Goal: Task Accomplishment & Management: Manage account settings

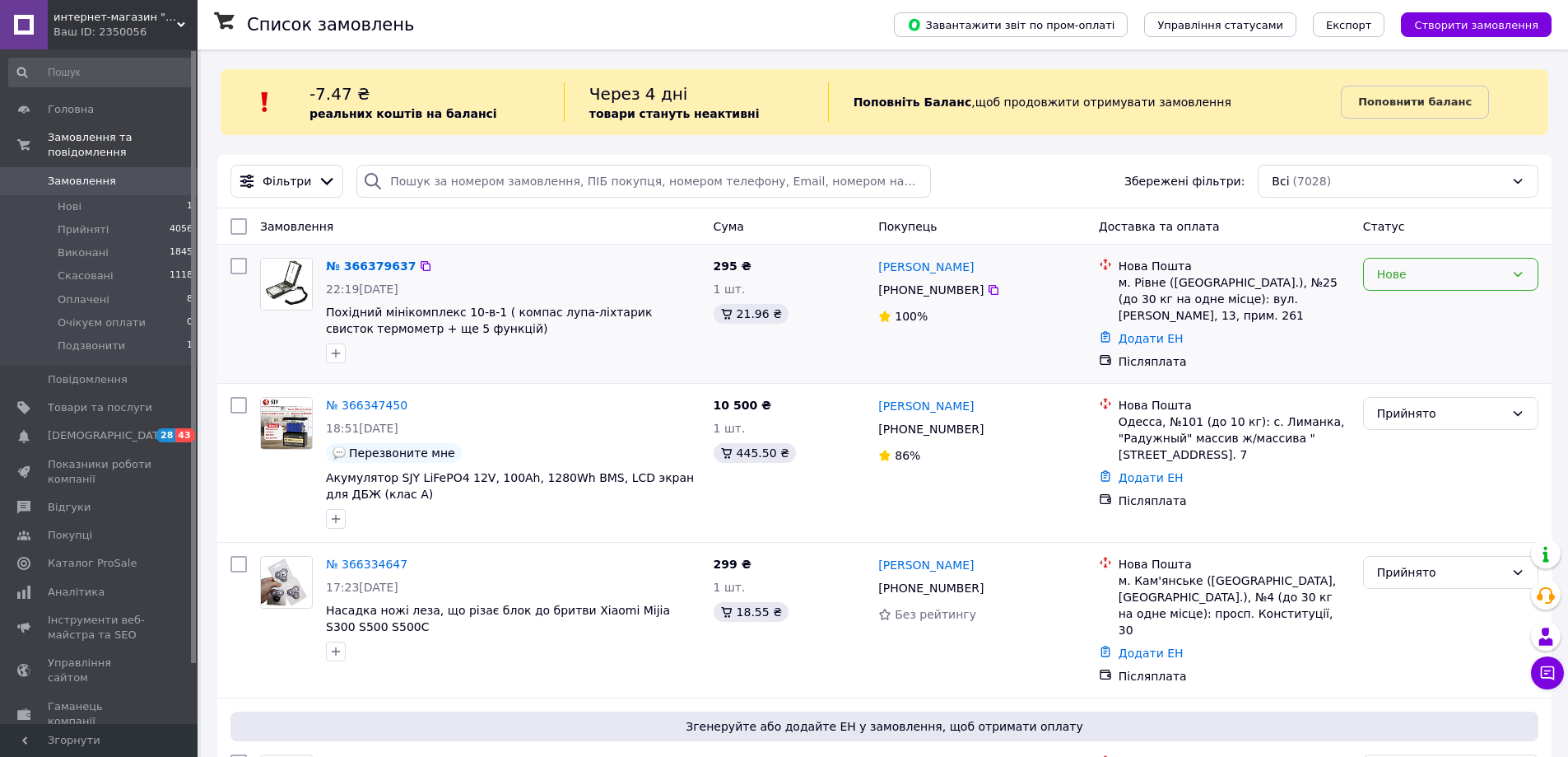
click at [1405, 268] on div "Нове" at bounding box center [1440, 274] width 128 height 19
click at [1404, 309] on li "Прийнято" at bounding box center [1451, 310] width 174 height 30
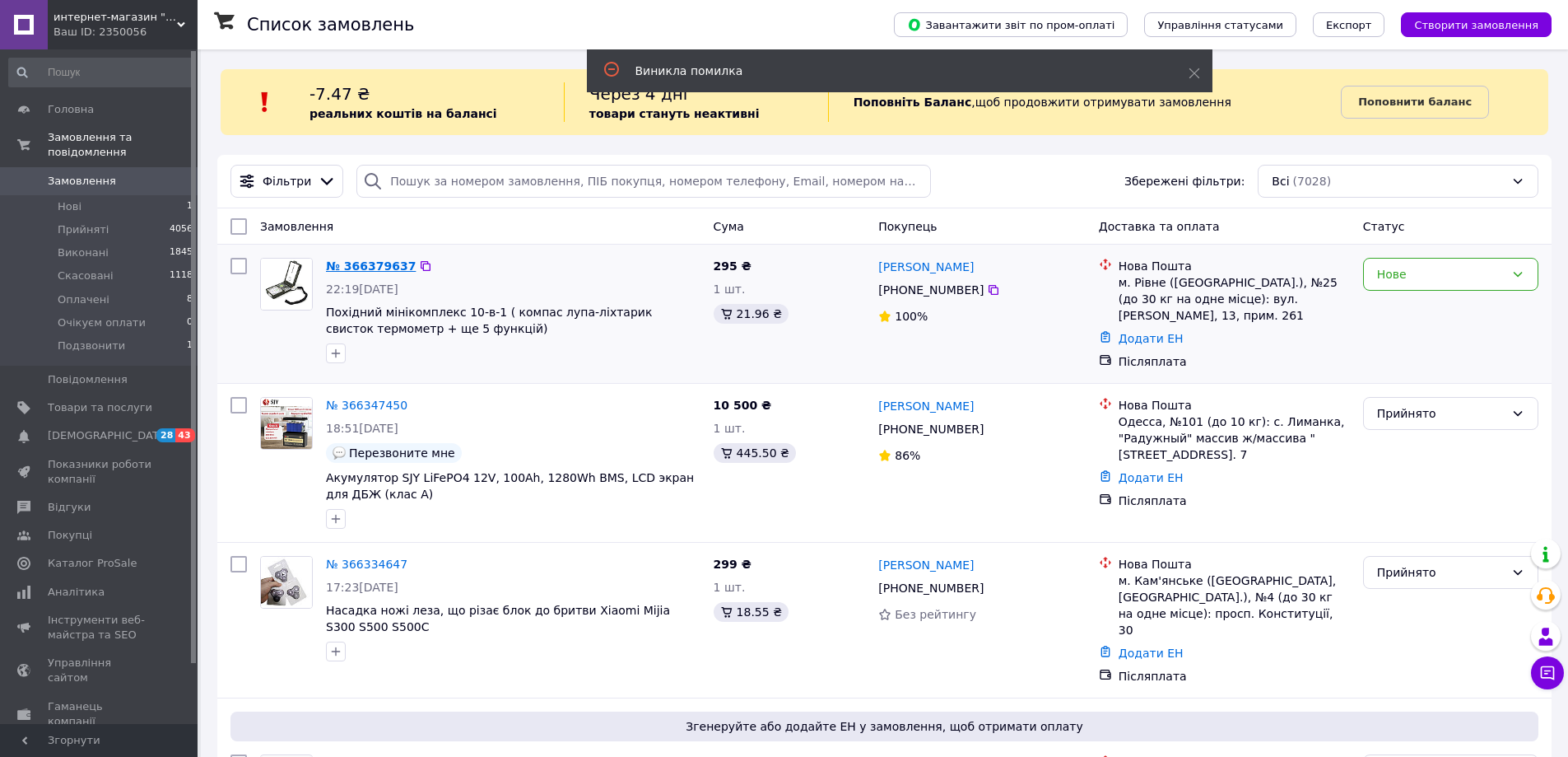
click at [380, 269] on link "№ 366379637" at bounding box center [370, 266] width 90 height 13
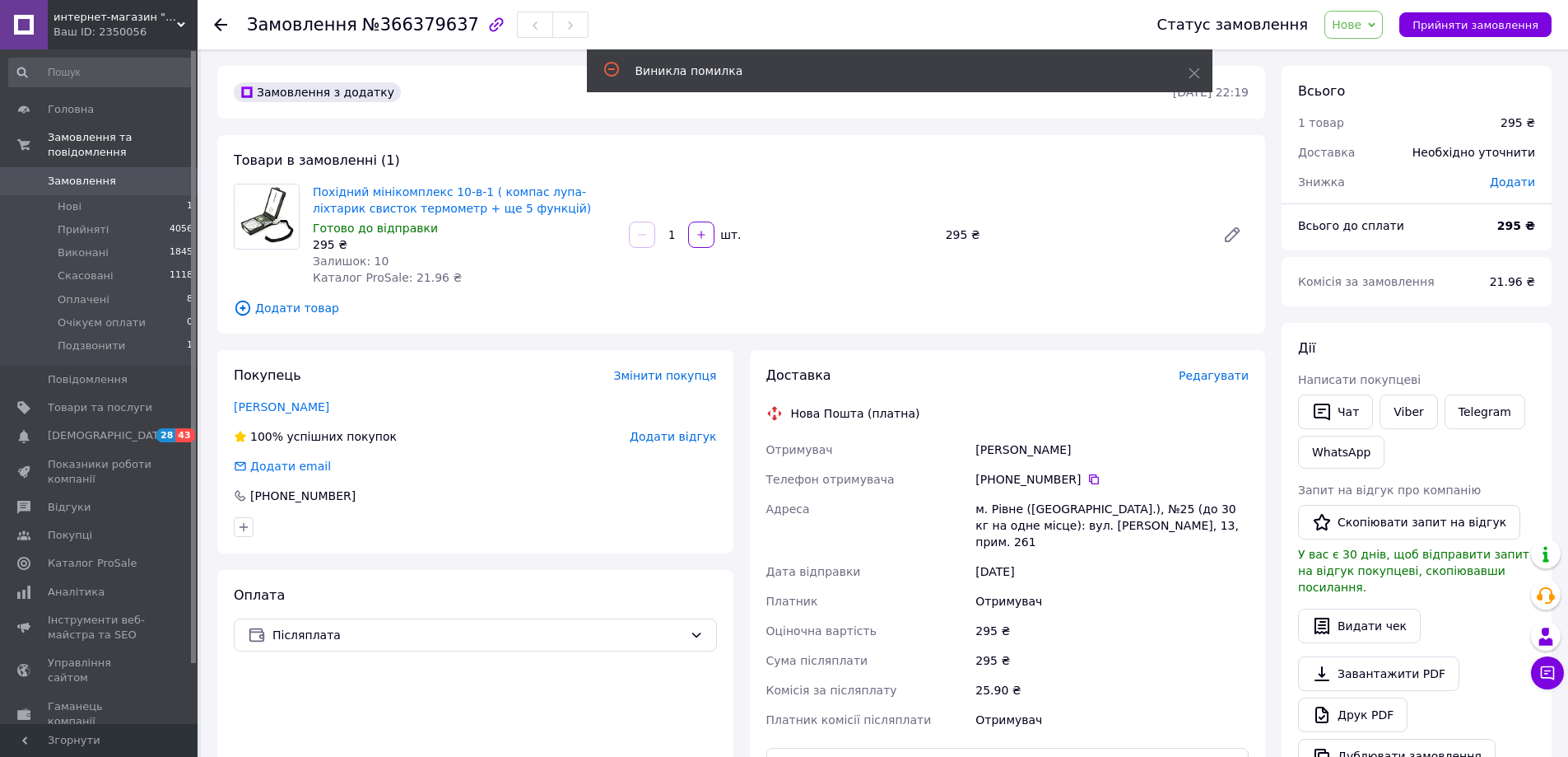
click at [1380, 25] on span "Нове" at bounding box center [1352, 25] width 58 height 28
click at [1453, 19] on span "Прийняти замовлення" at bounding box center [1475, 24] width 126 height 12
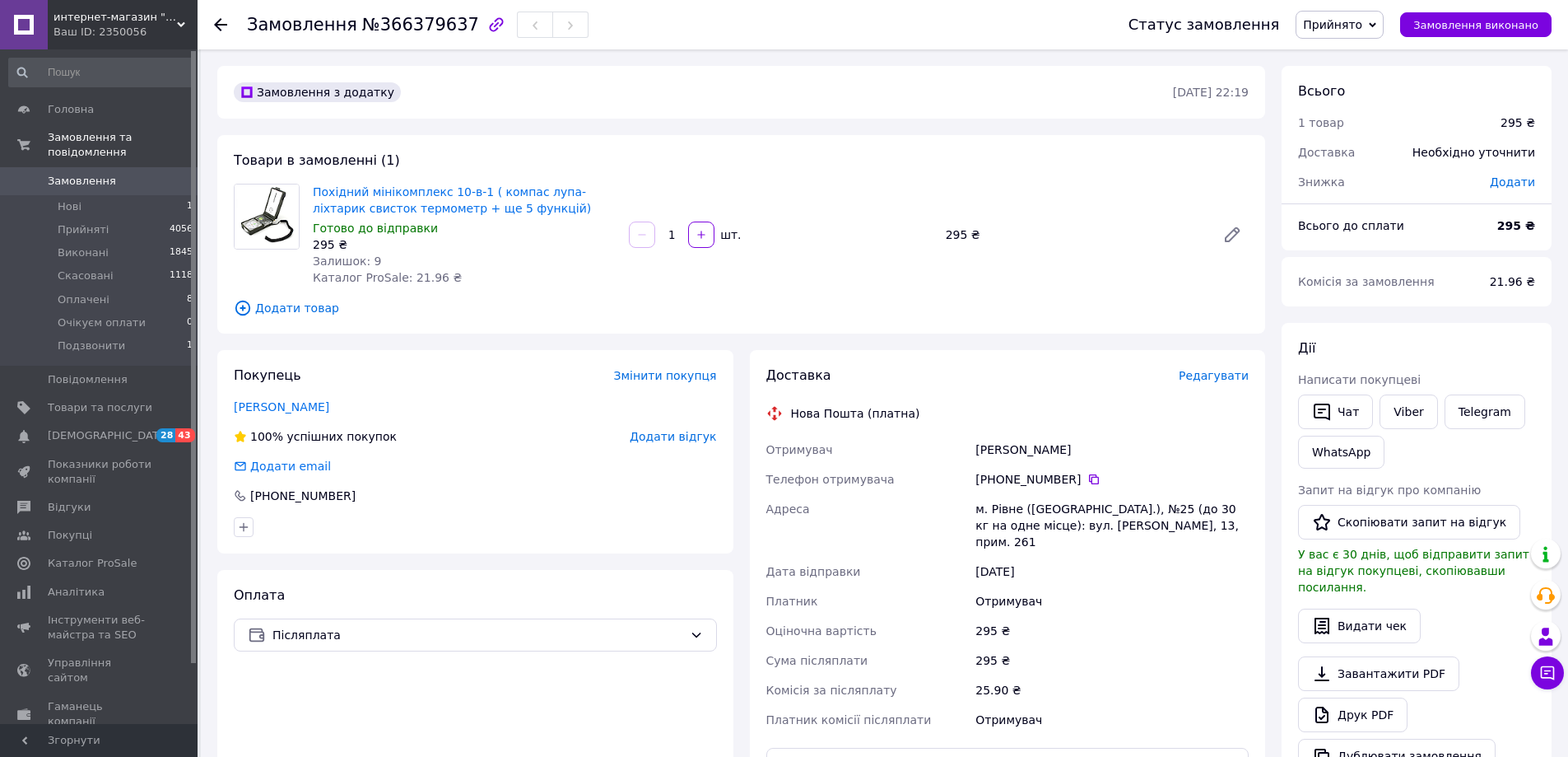
click at [63, 174] on span "Замовлення" at bounding box center [82, 181] width 68 height 15
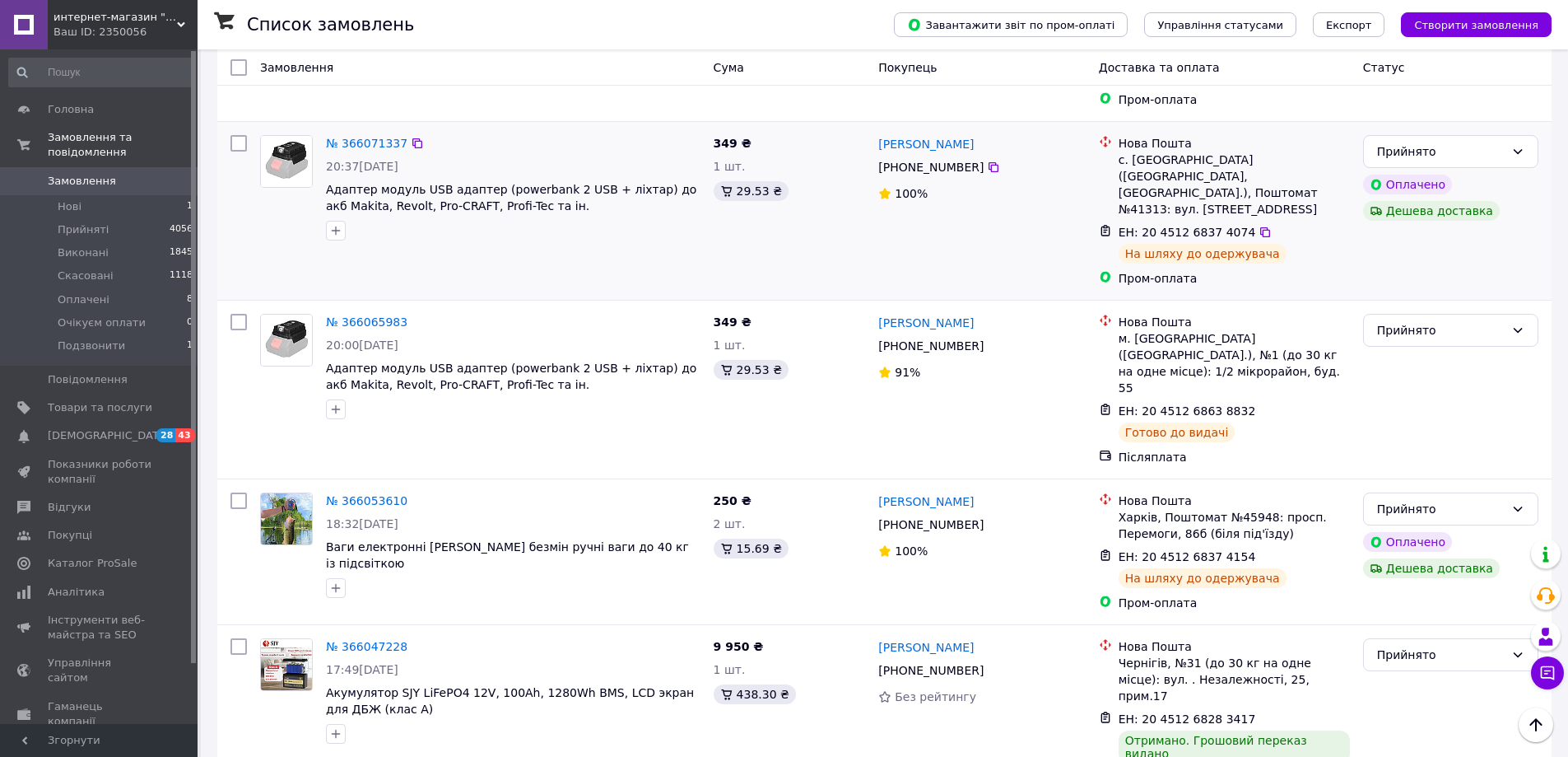
scroll to position [2480, 0]
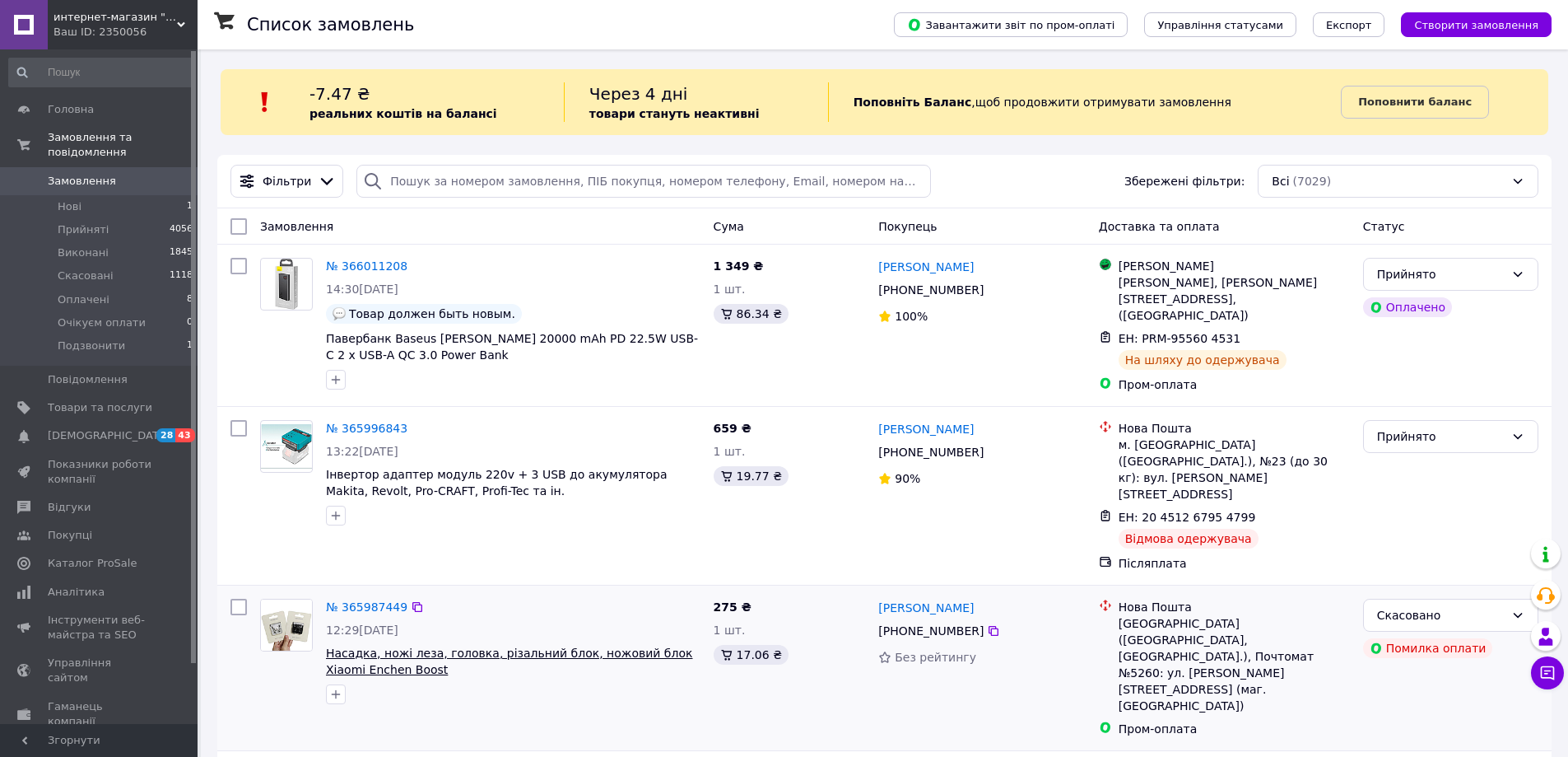
scroll to position [82, 0]
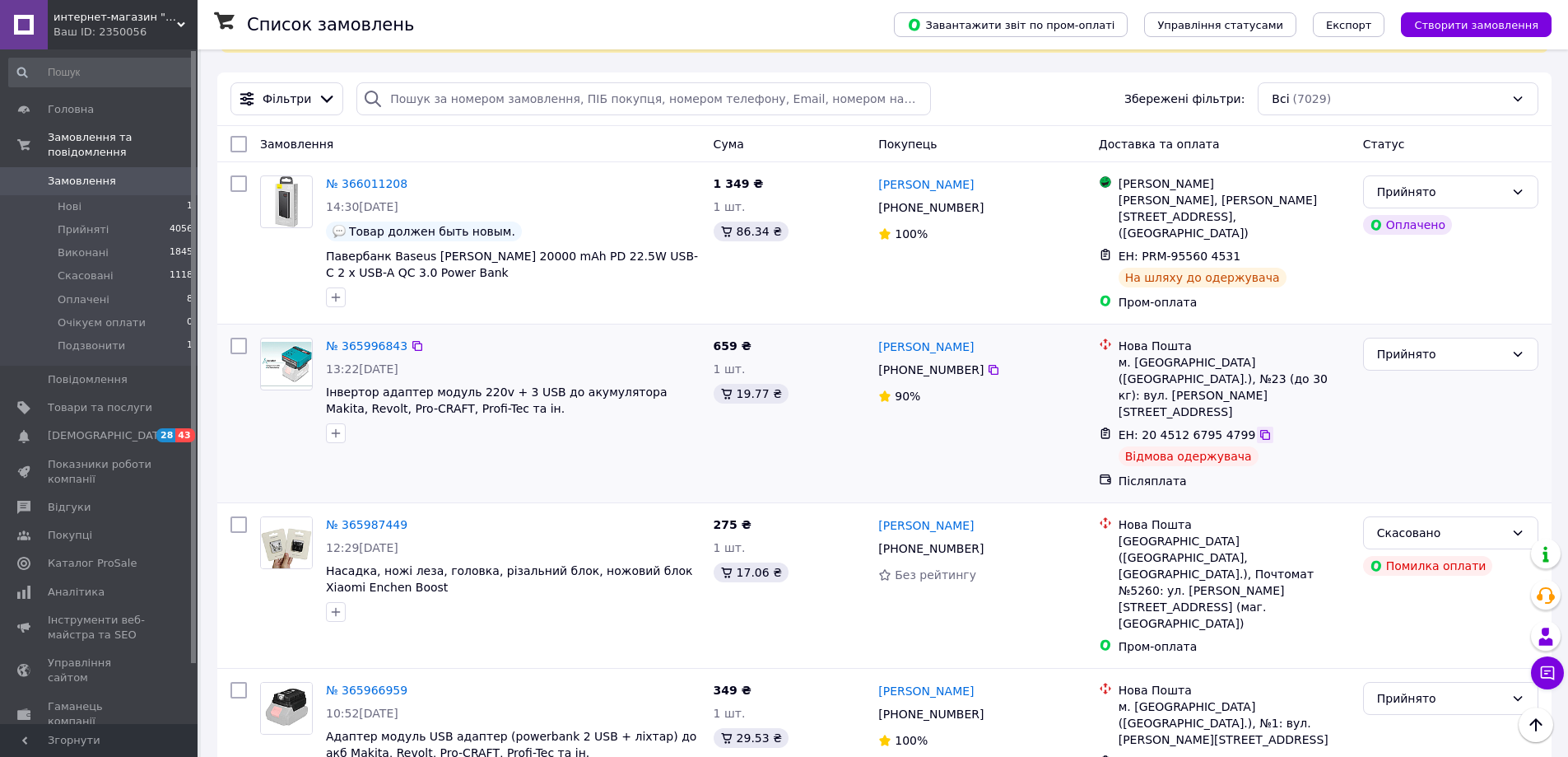
click at [1260, 429] on icon at bounding box center [1265, 434] width 10 height 10
